Goal: Find specific page/section: Find specific page/section

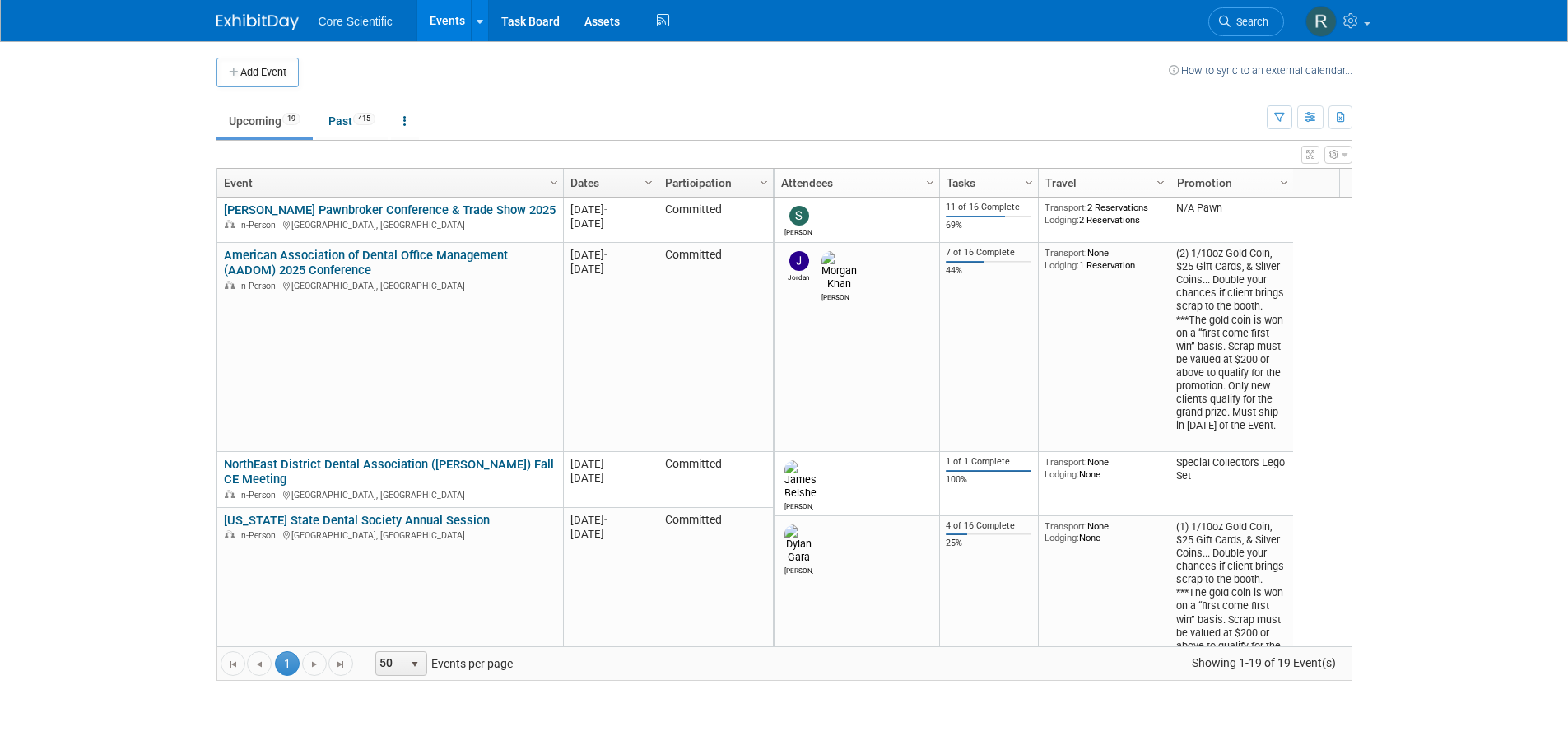
click at [418, 520] on link "[US_STATE] State Dental Society Annual Session" at bounding box center [356, 520] width 266 height 14
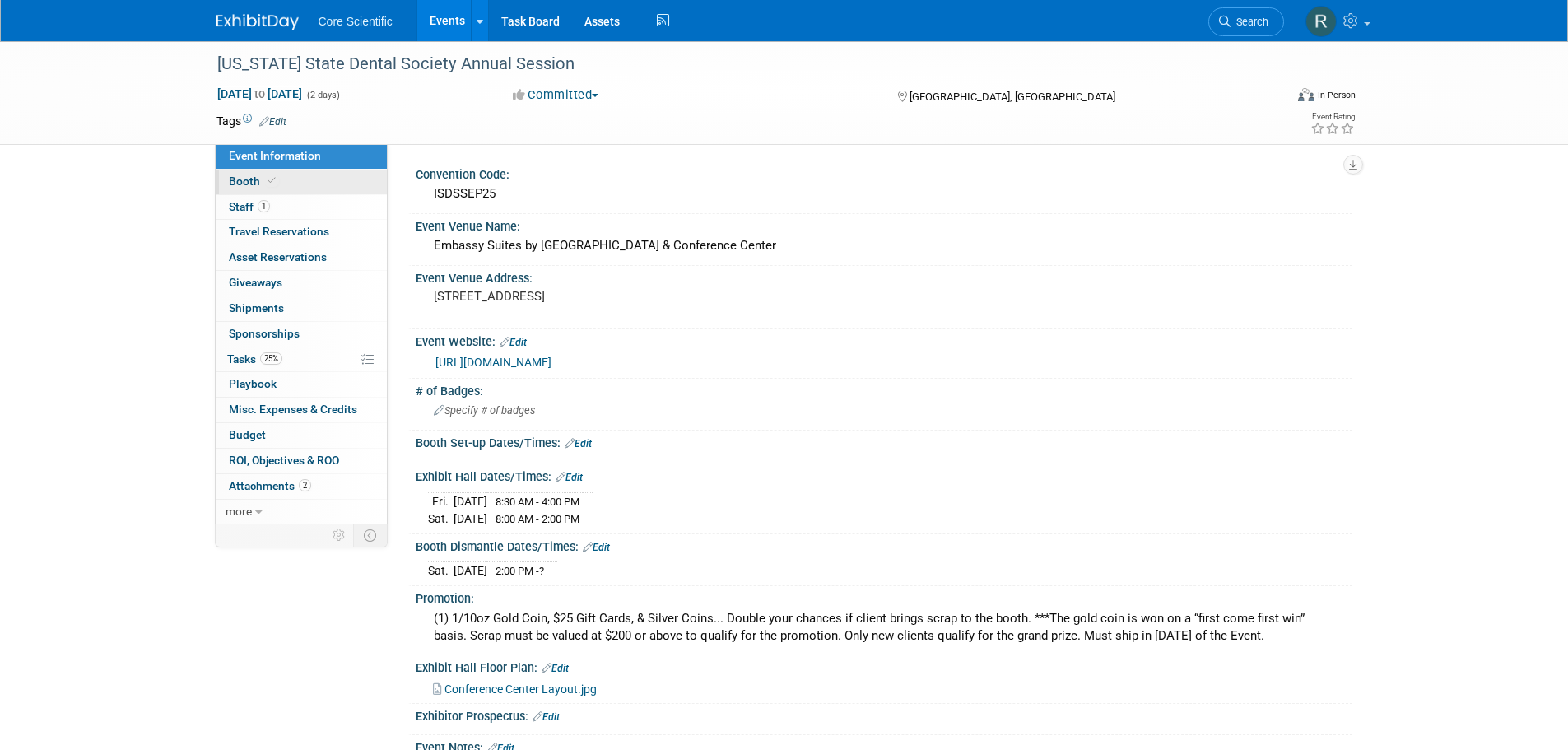
click at [290, 178] on link "Booth" at bounding box center [301, 181] width 171 height 25
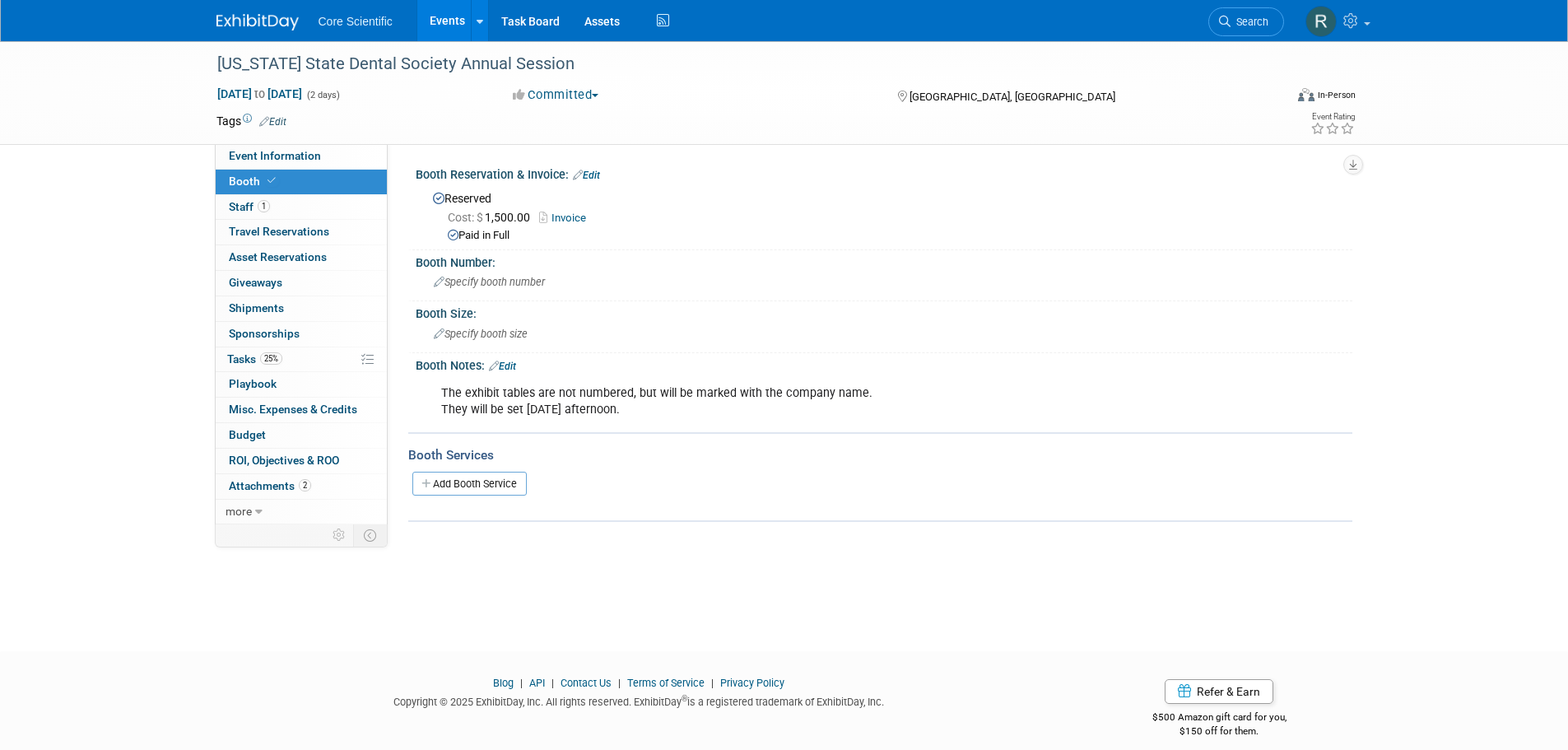
drag, startPoint x: 452, startPoint y: 392, endPoint x: 624, endPoint y: 402, distance: 172.3
click at [624, 402] on div "The exhibit tables are not numbered, but will be marked with the company name. …" at bounding box center [800, 401] width 741 height 49
click at [648, 412] on div "The exhibit tables are not numbered, but will be marked with the company name. …" at bounding box center [800, 401] width 741 height 49
drag, startPoint x: 635, startPoint y: 410, endPoint x: 441, endPoint y: 387, distance: 195.4
click at [441, 387] on div "The exhibit tables are not numbered, but will be marked with the company name. …" at bounding box center [800, 401] width 741 height 49
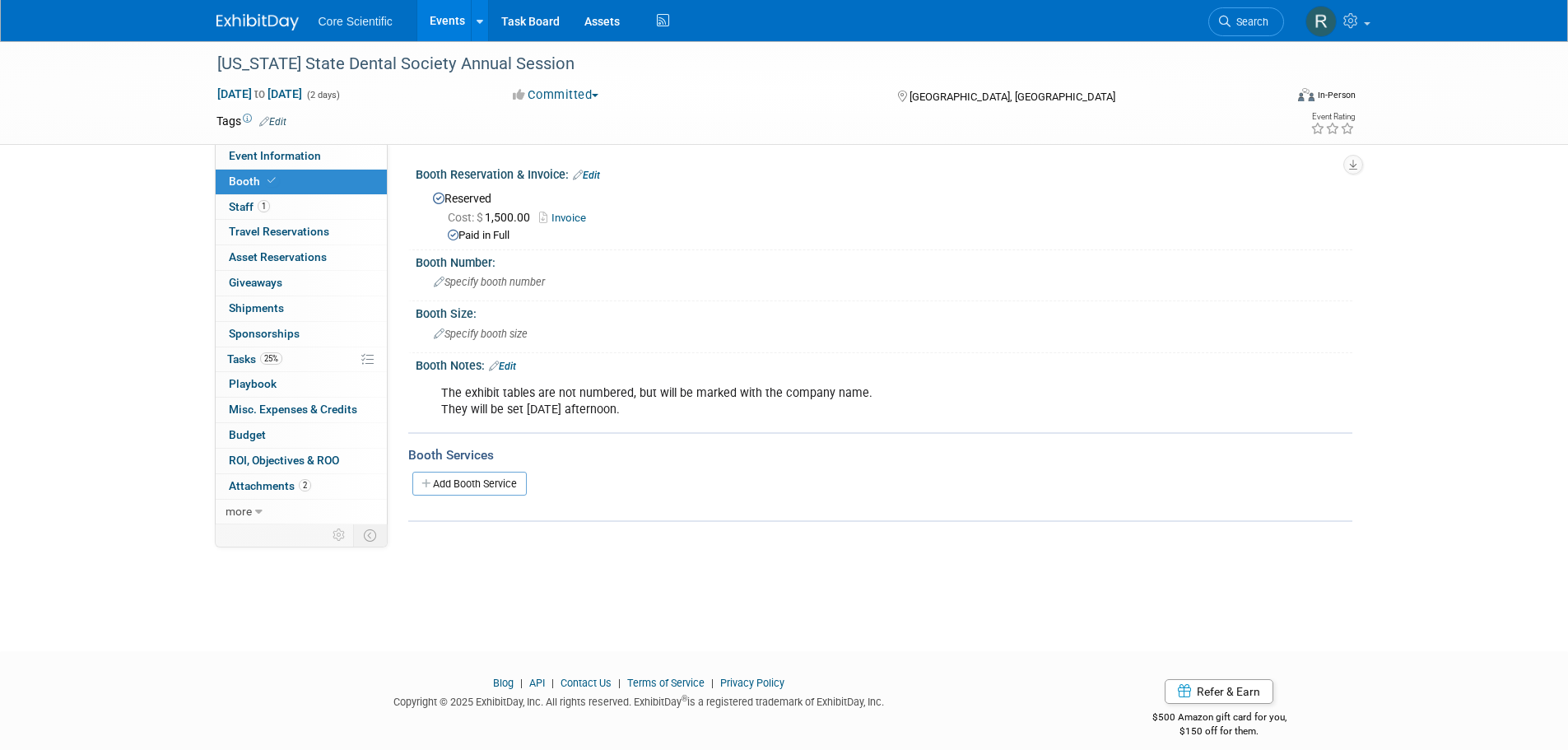
copy div "The exhibit tables are not numbered, but will be marked with the company name. …"
